Goal: Information Seeking & Learning: Find specific page/section

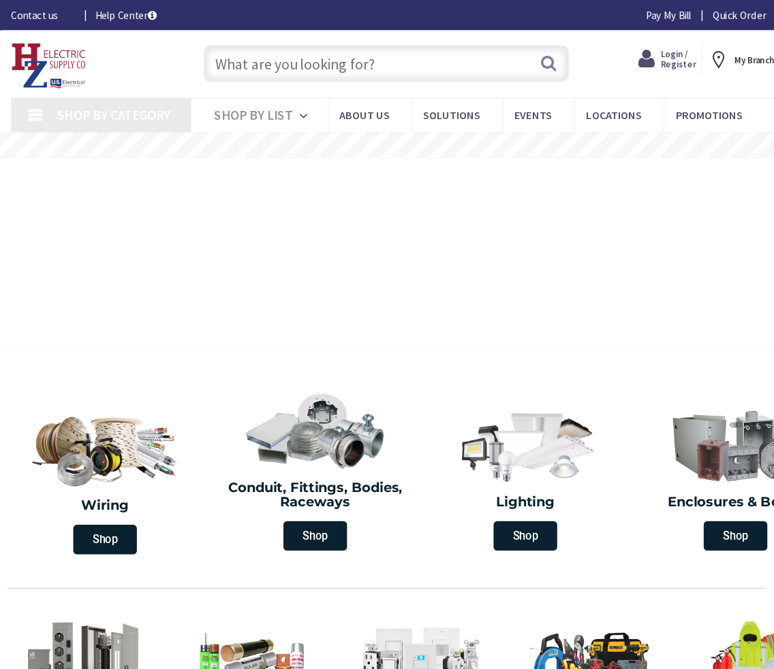
click at [257, 67] on input "text" at bounding box center [355, 59] width 336 height 34
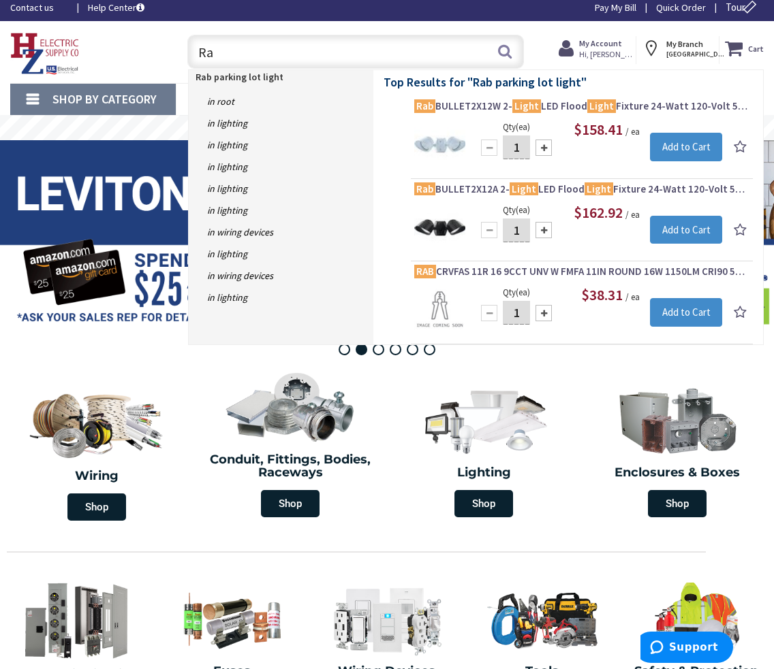
type input "R"
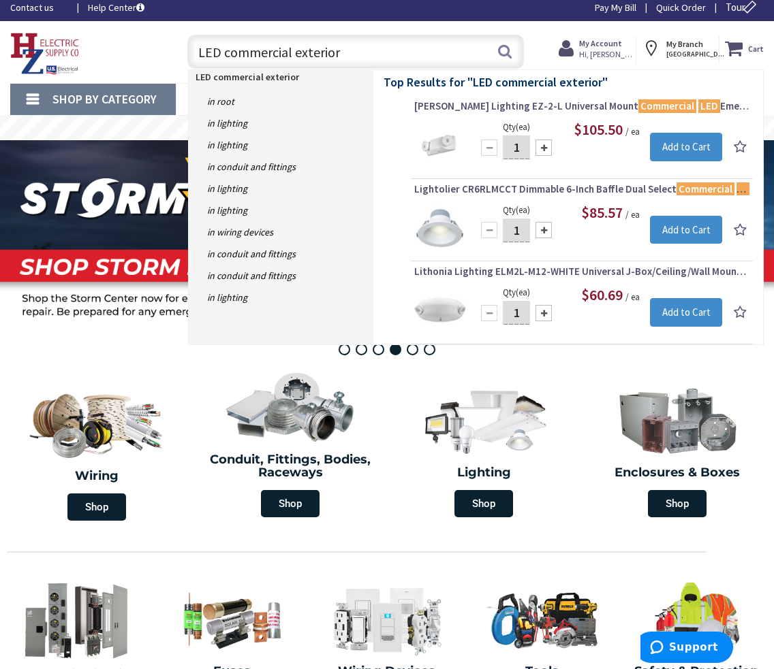
click at [256, 55] on input "LED commercial exterior" at bounding box center [355, 52] width 336 height 34
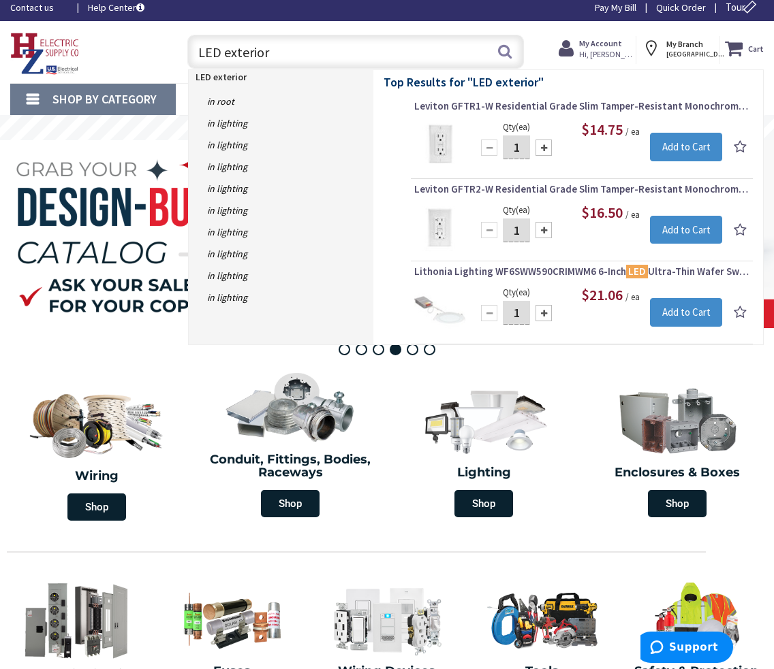
click at [283, 51] on input "LED exterior" at bounding box center [355, 52] width 336 height 34
type input "L"
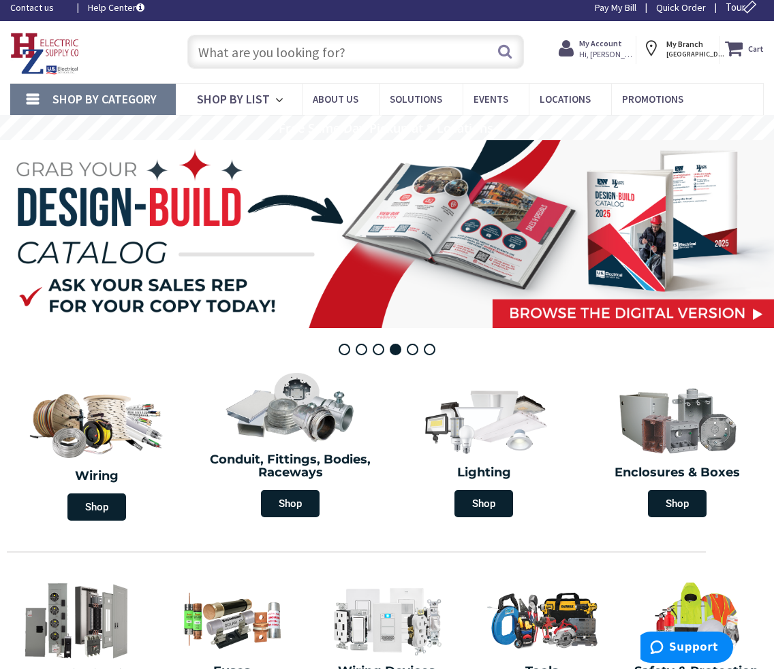
scroll to position [7, 0]
click at [214, 47] on input "text" at bounding box center [355, 52] width 336 height 34
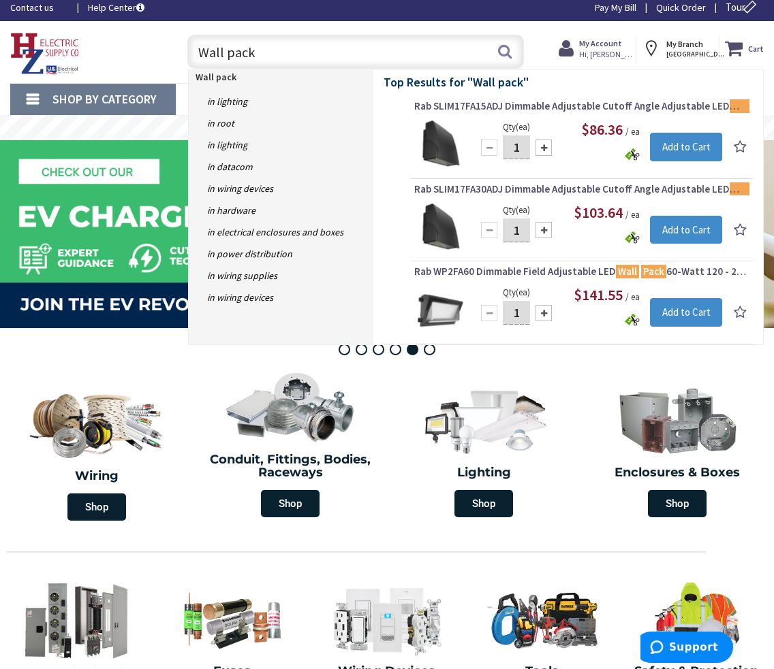
type input "Wall pack"
click at [445, 134] on img at bounding box center [439, 144] width 51 height 51
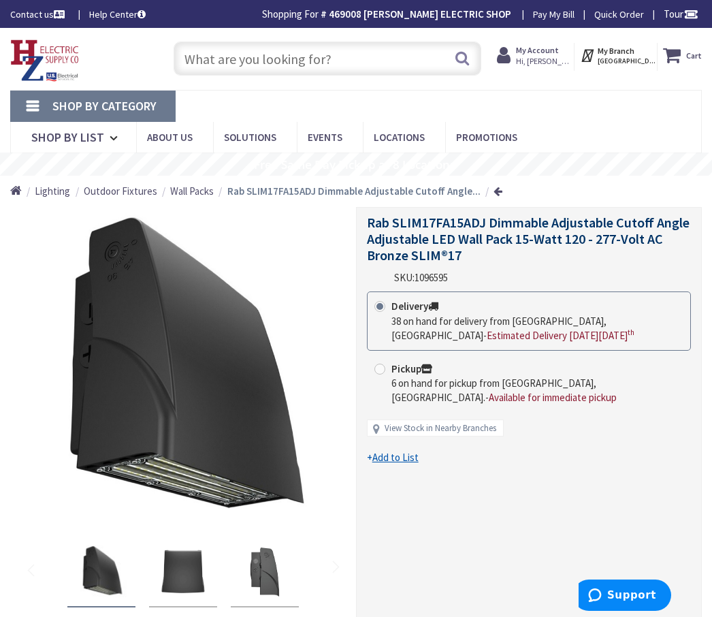
click at [300, 65] on input "text" at bounding box center [328, 59] width 308 height 34
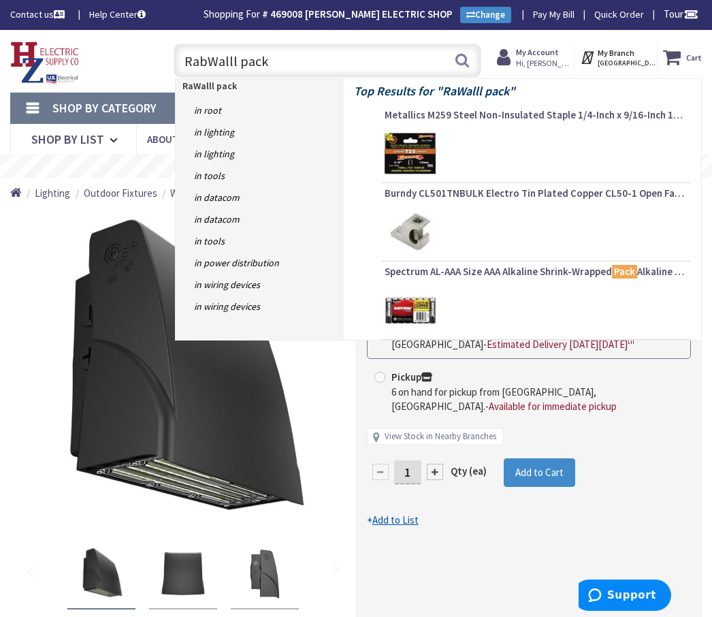
type input "Rab Walll pack"
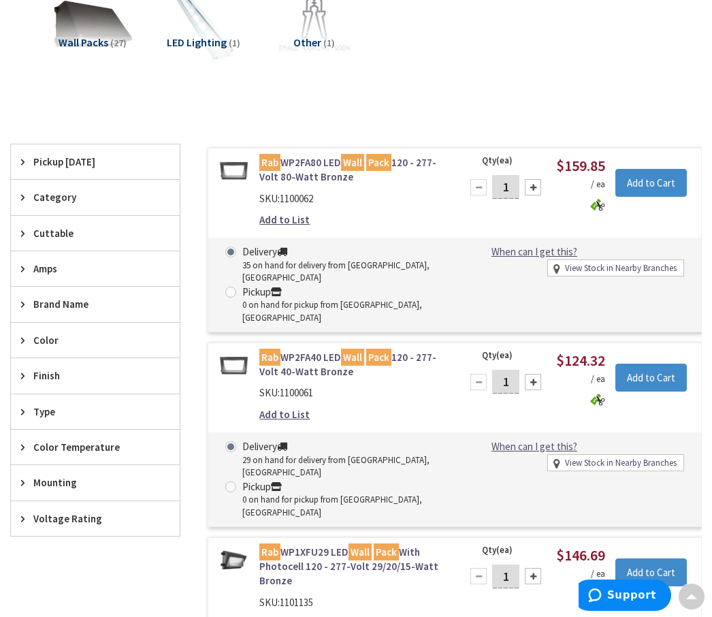
scroll to position [267, 0]
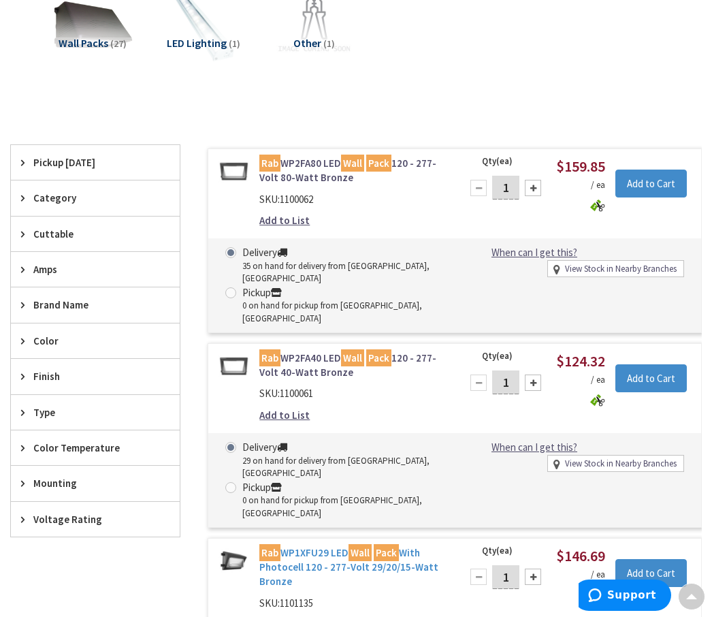
click at [344, 545] on link "Rab WP1XFU29 LED Wall Pack With Photocell 120 - 277-Volt 29/20/15-Watt Bronze" at bounding box center [351, 567] width 185 height 44
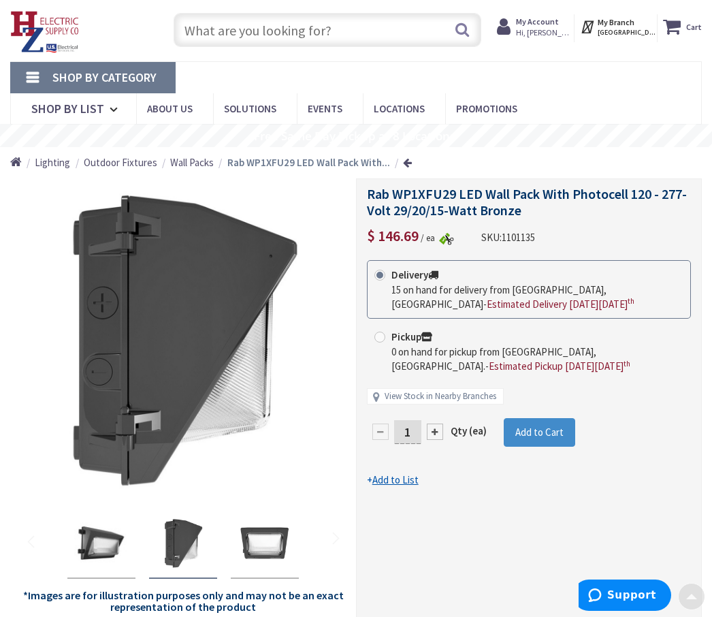
scroll to position [5, 0]
